Goal: Register for event/course

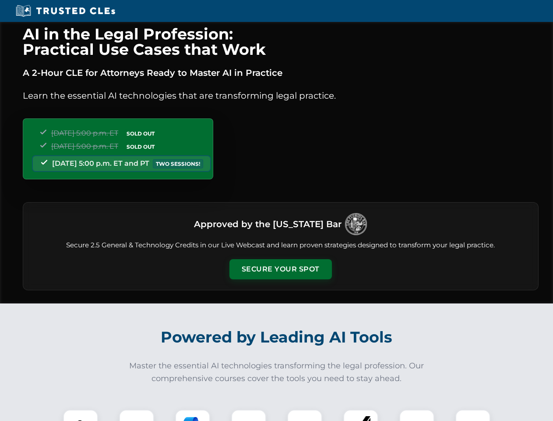
click at [280, 269] on button "Secure Your Spot" at bounding box center [281, 269] width 103 height 20
click at [81, 415] on img at bounding box center [80, 426] width 25 height 25
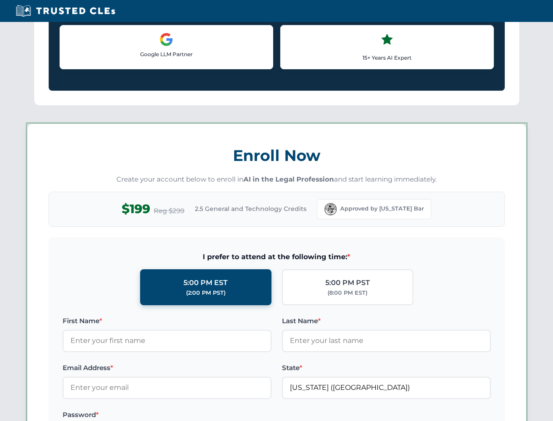
click at [193, 415] on label "Password *" at bounding box center [167, 414] width 209 height 11
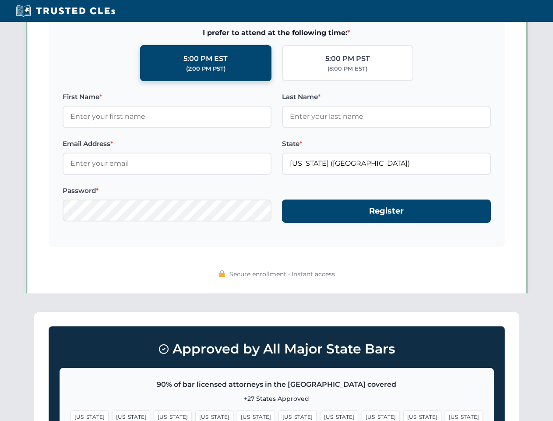
click at [404, 415] on span "[US_STATE]" at bounding box center [423, 416] width 38 height 13
